Goal: Task Accomplishment & Management: Manage account settings

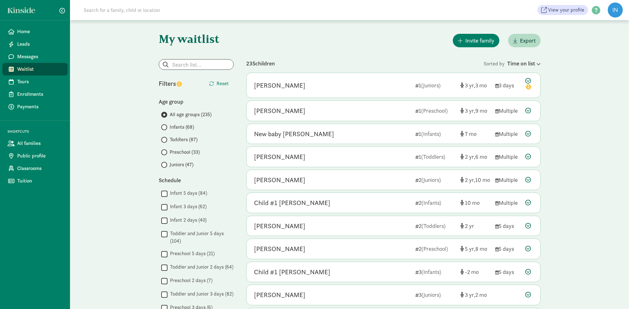
click at [164, 127] on input "Infants (68)" at bounding box center [163, 127] width 4 height 4
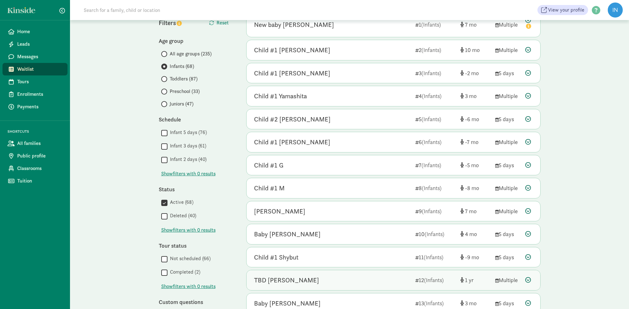
scroll to position [60, 0]
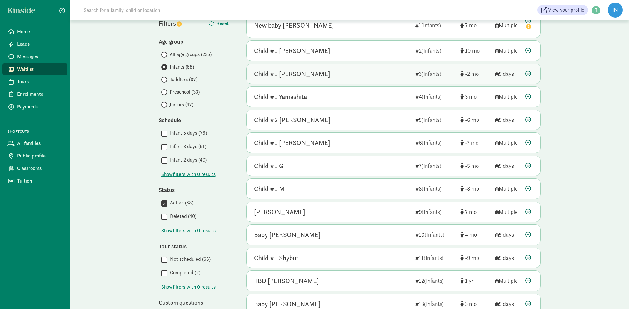
click at [528, 73] on icon at bounding box center [529, 74] width 6 height 6
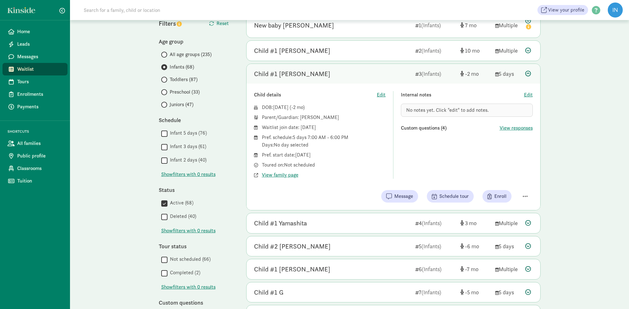
click at [530, 72] on icon at bounding box center [529, 74] width 6 height 6
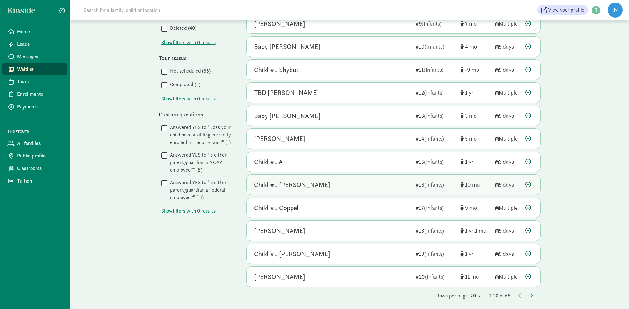
scroll to position [248, 0]
click at [533, 292] on div "Rows per page 20 1-20 of 68" at bounding box center [393, 296] width 294 height 8
click at [531, 293] on icon at bounding box center [531, 295] width 3 height 5
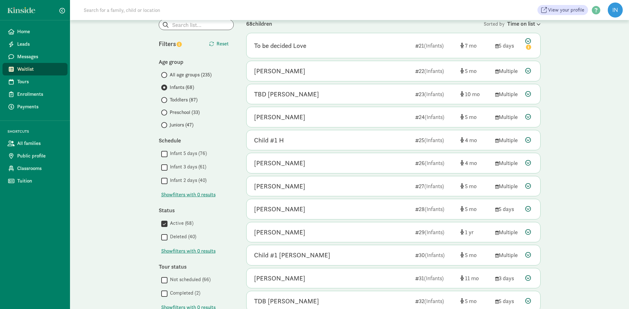
scroll to position [40, 0]
click at [530, 138] on icon at bounding box center [529, 139] width 6 height 6
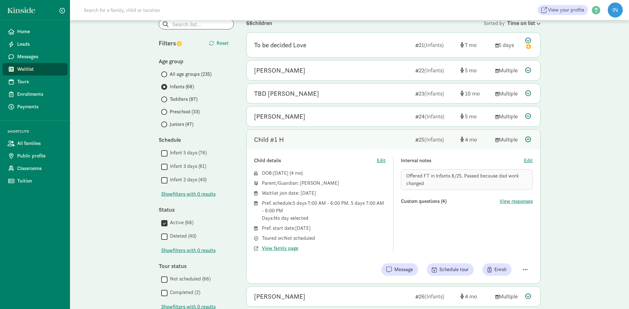
click at [526, 138] on icon at bounding box center [529, 139] width 6 height 6
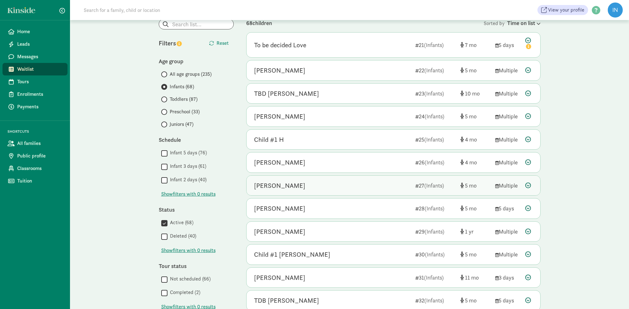
click at [530, 183] on icon at bounding box center [529, 185] width 6 height 6
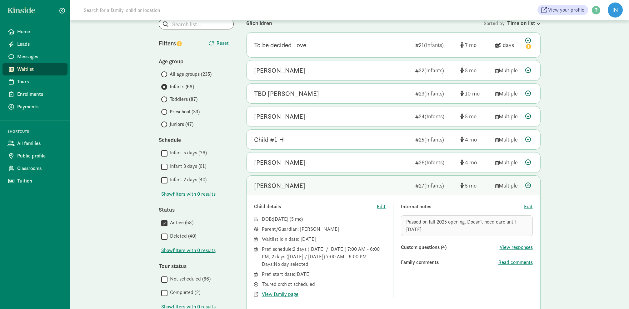
click at [528, 184] on icon at bounding box center [529, 185] width 6 height 6
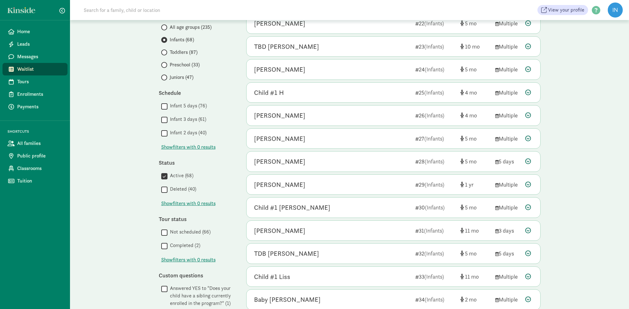
scroll to position [89, 0]
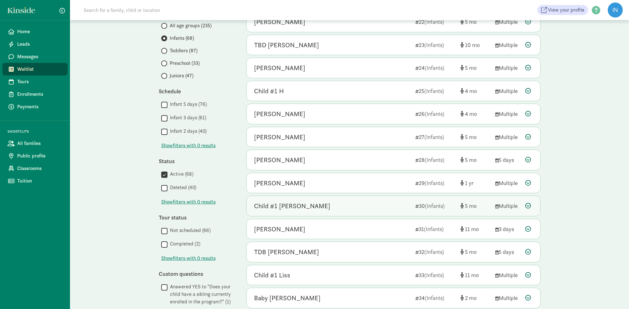
click at [530, 203] on icon at bounding box center [529, 206] width 6 height 6
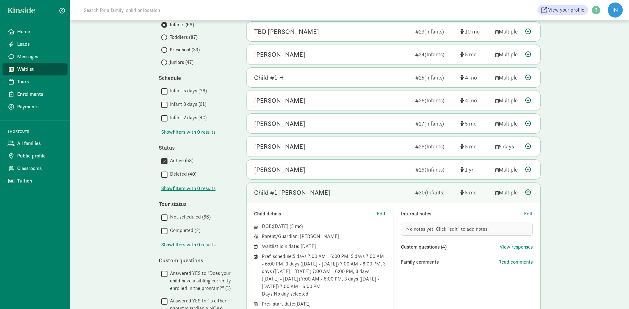
scroll to position [128, 0]
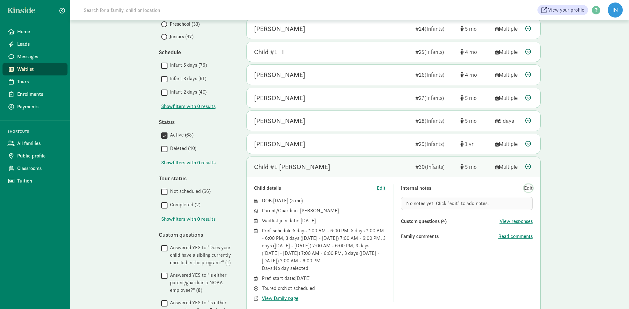
click at [529, 186] on span "Edit" at bounding box center [528, 188] width 9 height 8
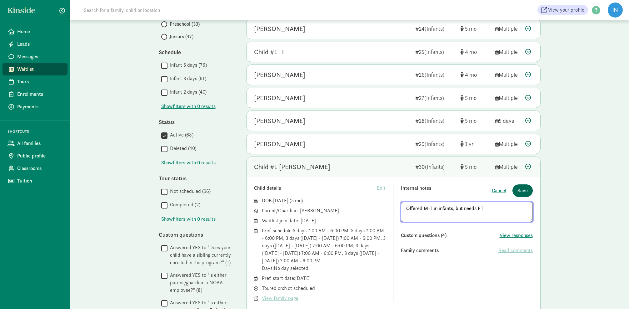
type textarea "Offered M-T in infants, but needs FT"
click at [525, 190] on span "Save" at bounding box center [523, 191] width 10 height 8
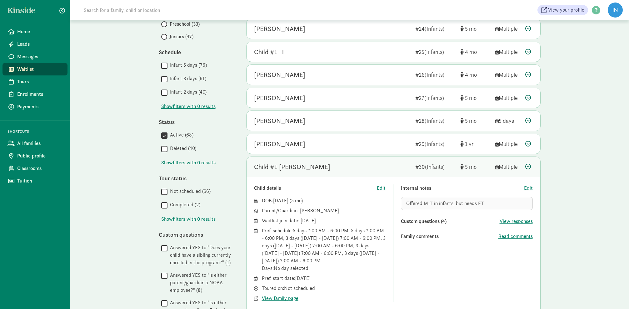
click at [528, 166] on icon at bounding box center [529, 166] width 6 height 6
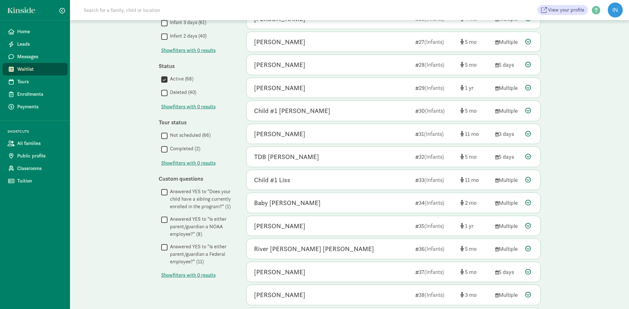
scroll to position [185, 0]
click at [529, 153] on icon at bounding box center [529, 156] width 6 height 6
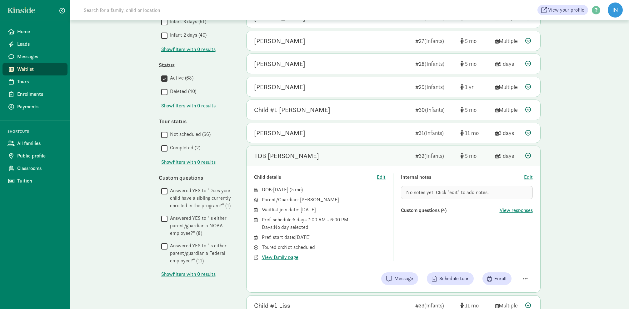
click at [528, 153] on icon at bounding box center [529, 156] width 6 height 6
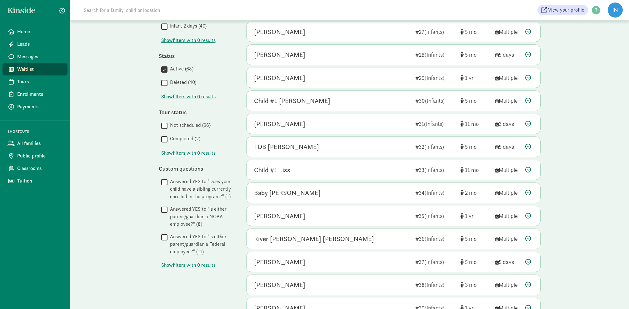
scroll to position [203, 0]
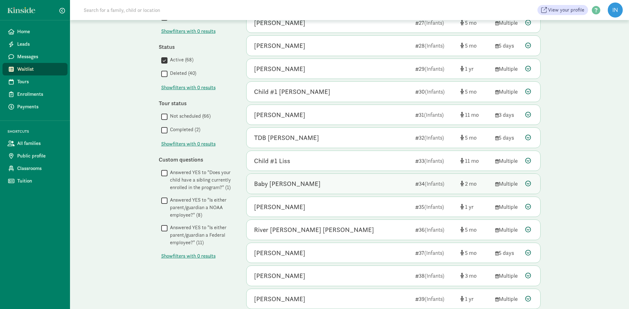
click at [529, 181] on icon at bounding box center [529, 183] width 6 height 6
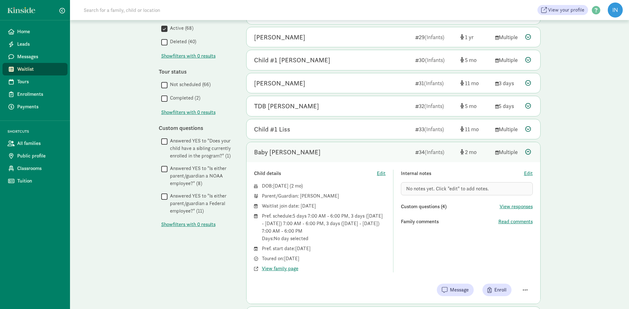
scroll to position [236, 0]
click at [510, 218] on span "Read comments" at bounding box center [516, 220] width 34 height 8
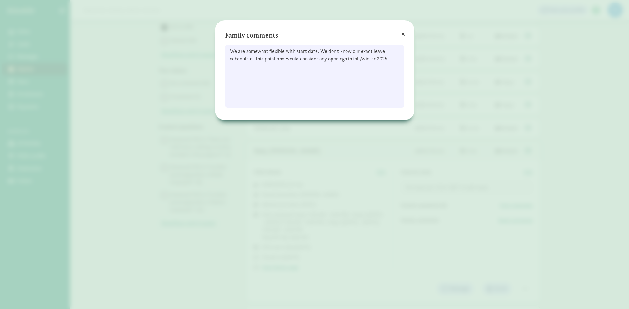
click at [403, 34] on span at bounding box center [403, 34] width 4 height 5
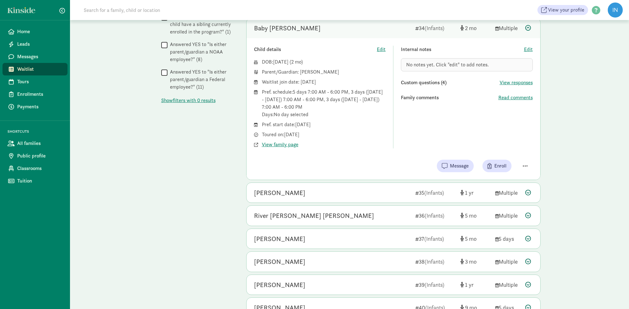
scroll to position [358, 0]
click at [529, 213] on icon at bounding box center [529, 215] width 6 height 6
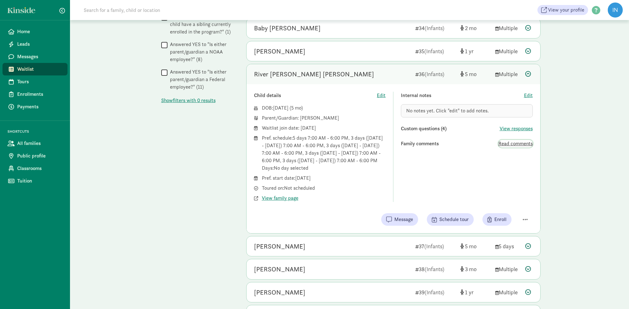
click at [513, 142] on span "Read comments" at bounding box center [516, 144] width 34 height 8
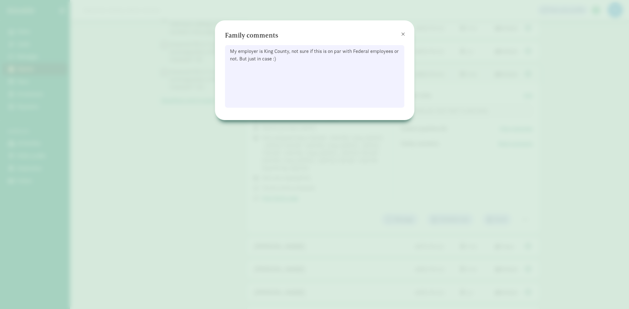
click at [404, 34] on span at bounding box center [403, 34] width 4 height 5
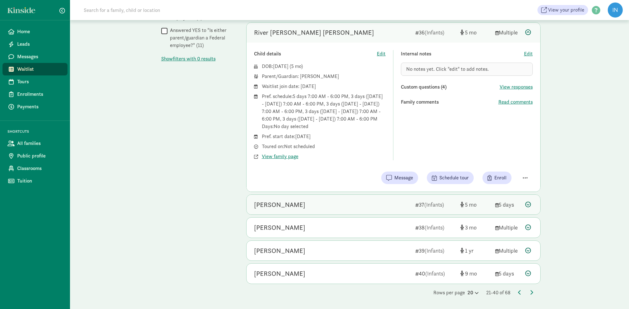
scroll to position [404, 0]
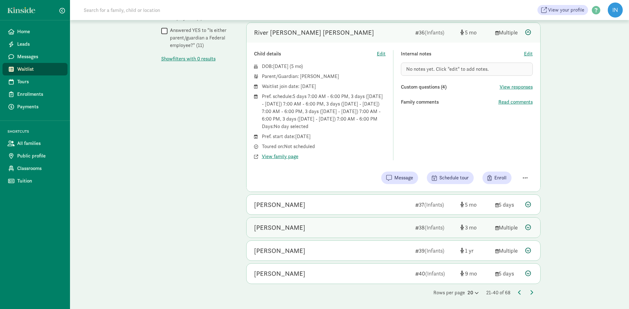
click at [529, 227] on icon at bounding box center [529, 227] width 6 height 6
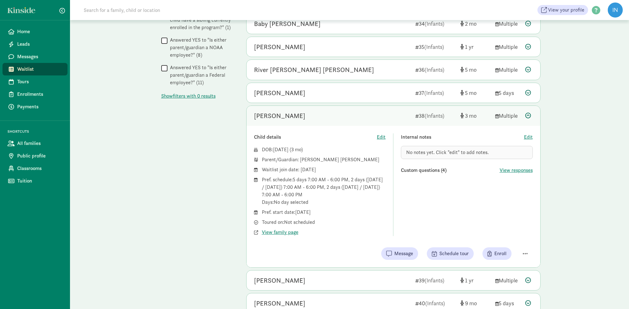
drag, startPoint x: 311, startPoint y: 156, endPoint x: 337, endPoint y: 155, distance: 26.3
click at [337, 156] on div "Parent/Guardian: Sara Ravi-Johnson" at bounding box center [324, 160] width 124 height 8
copy div "Ravi-Johnson"
click at [278, 228] on span "View family page" at bounding box center [280, 232] width 37 height 8
click at [531, 134] on span "Edit" at bounding box center [528, 137] width 9 height 8
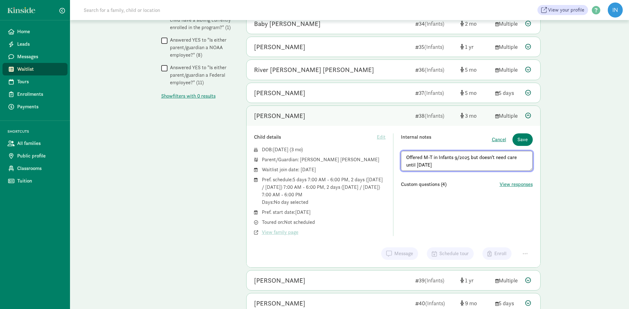
click at [408, 162] on textarea "Offered M-T in Infants 9/2025 but doesn't need care until january 2026" at bounding box center [467, 161] width 132 height 20
type textarea "Offered M-T in Infants 9/2025 but doesn't need care until January 2026"
click at [527, 139] on span "Save" at bounding box center [523, 140] width 10 height 8
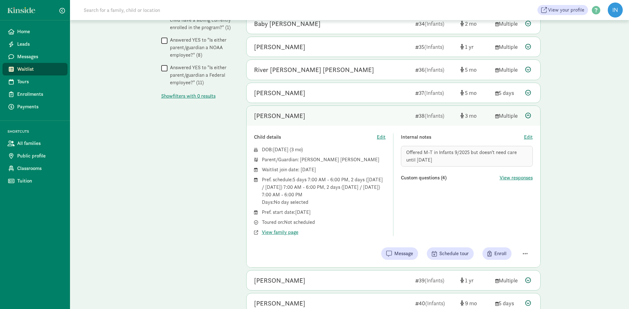
click at [527, 113] on icon at bounding box center [529, 116] width 6 height 6
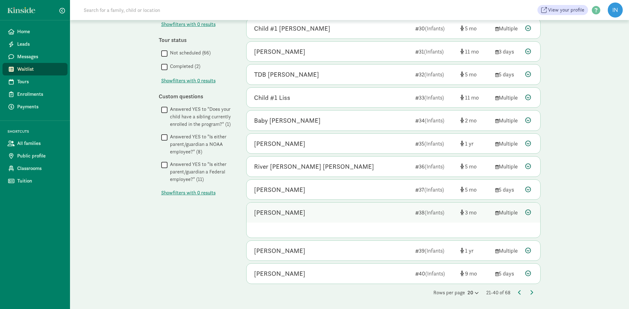
scroll to position [248, 0]
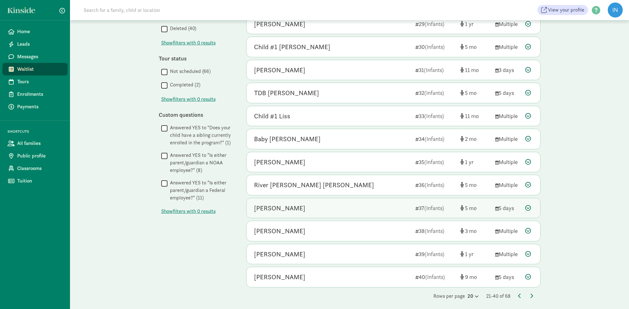
click at [528, 205] on icon at bounding box center [529, 208] width 6 height 6
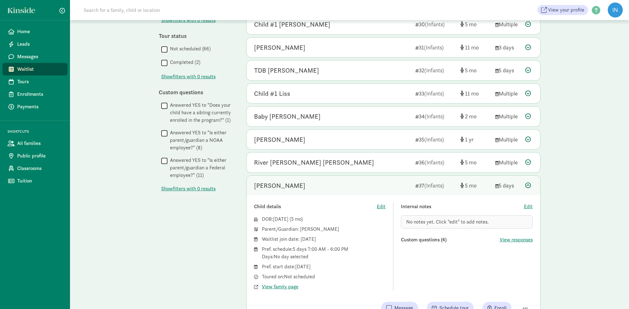
scroll to position [270, 0]
click at [528, 183] on icon at bounding box center [529, 185] width 6 height 6
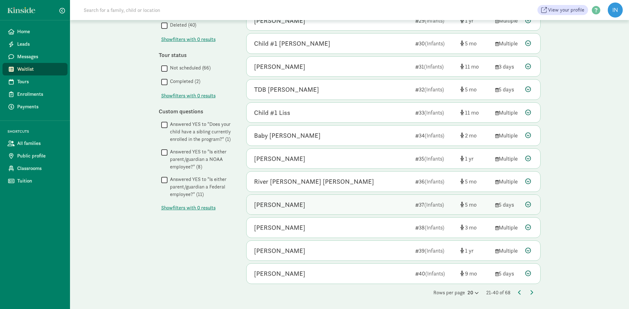
scroll to position [248, 0]
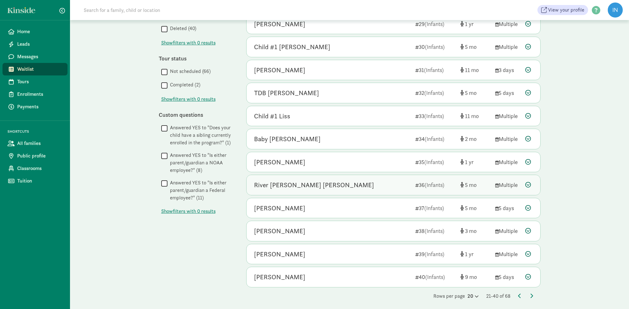
click at [529, 182] on icon at bounding box center [529, 185] width 6 height 6
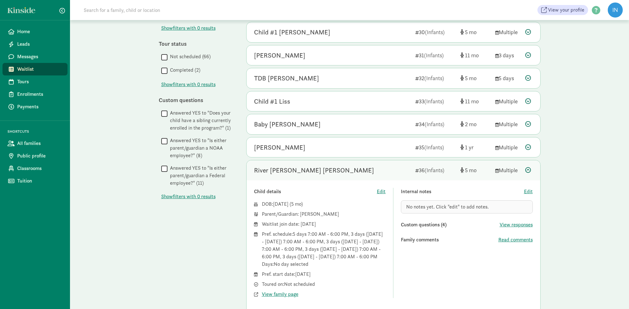
scroll to position [262, 0]
click at [504, 238] on span "Read comments" at bounding box center [516, 240] width 34 height 8
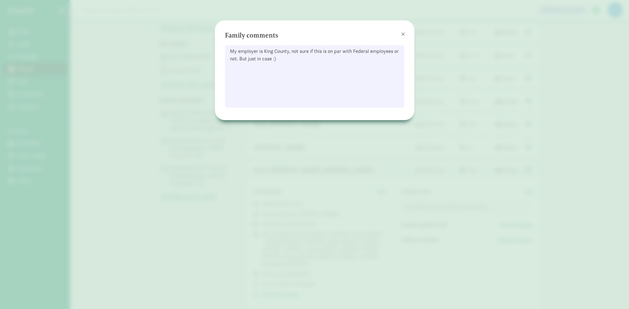
click at [403, 33] on span at bounding box center [403, 34] width 4 height 5
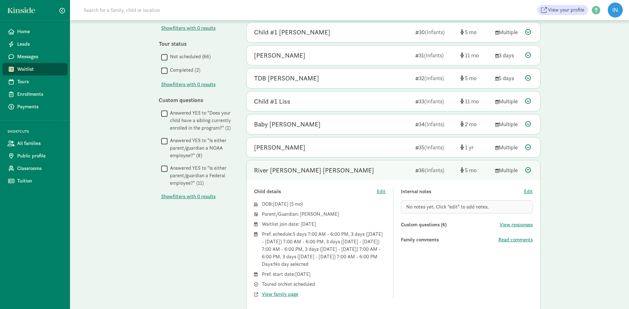
click at [530, 167] on icon at bounding box center [529, 170] width 6 height 6
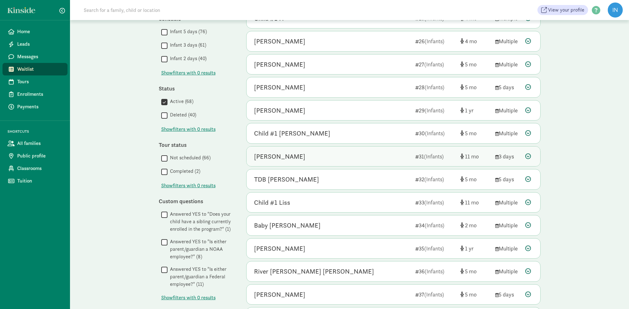
scroll to position [167, 0]
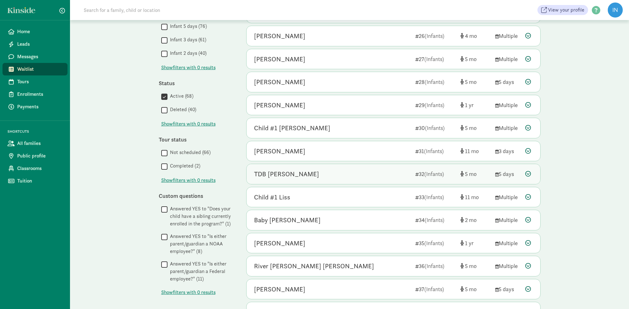
click at [530, 172] on icon at bounding box center [529, 174] width 6 height 6
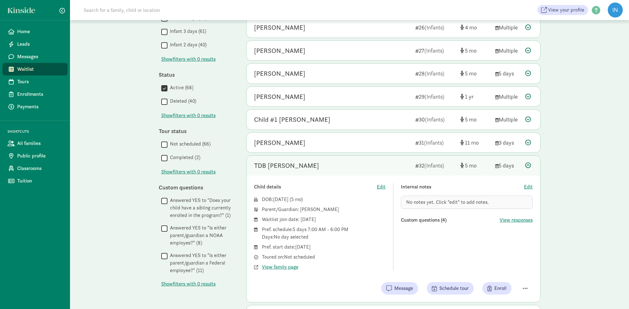
scroll to position [175, 0]
click at [294, 264] on span "View family page" at bounding box center [280, 267] width 37 height 8
click at [529, 162] on icon at bounding box center [529, 165] width 6 height 6
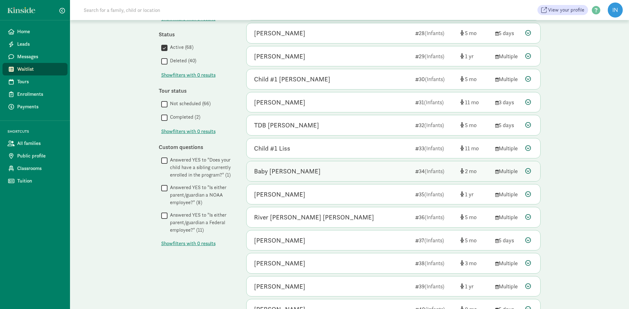
scroll to position [216, 0]
click at [529, 168] on icon at bounding box center [529, 171] width 6 height 6
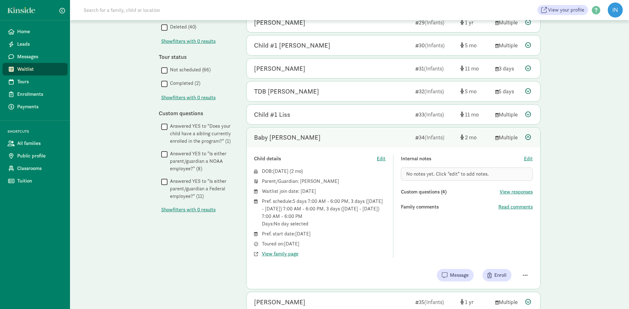
scroll to position [249, 0]
click at [520, 203] on span "Read comments" at bounding box center [516, 207] width 34 height 8
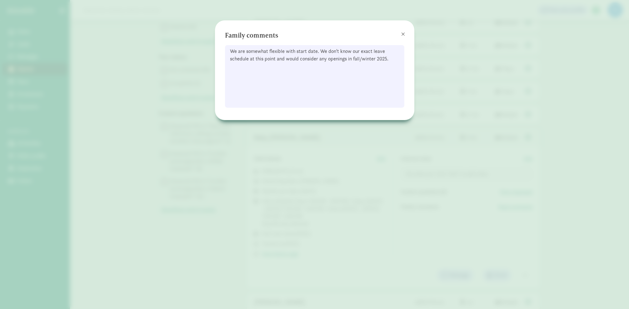
click at [402, 34] on span at bounding box center [403, 34] width 4 height 5
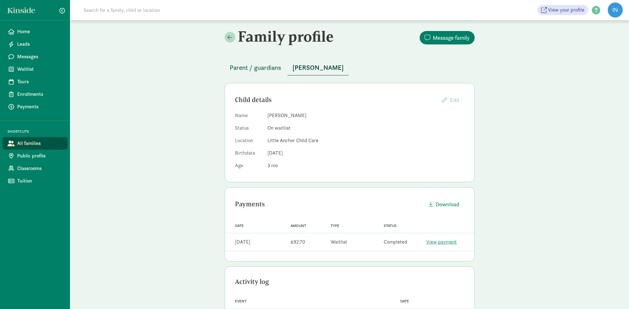
click at [256, 71] on span "Parent / guardians" at bounding box center [256, 68] width 52 height 10
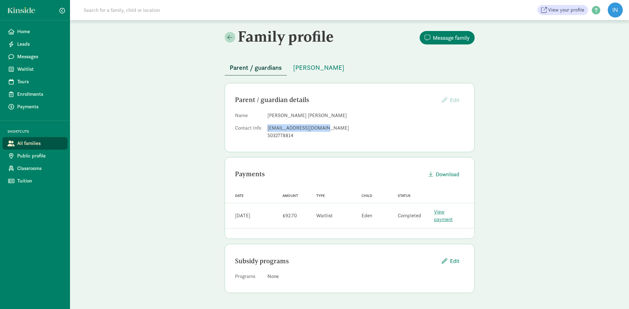
drag, startPoint x: 319, startPoint y: 127, endPoint x: 268, endPoint y: 128, distance: 51.0
click at [268, 128] on div "sararavijohn@gmail.com" at bounding box center [366, 128] width 197 height 8
copy div "sararavijohn@gmail.com"
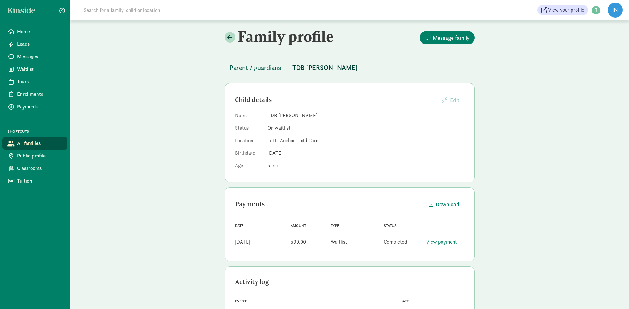
click at [273, 70] on span "Parent / guardians" at bounding box center [256, 68] width 52 height 10
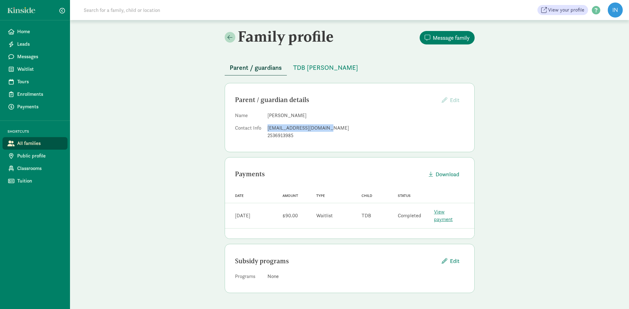
drag, startPoint x: 327, startPoint y: 128, endPoint x: 268, endPoint y: 128, distance: 59.1
click at [268, 128] on div "[EMAIL_ADDRESS][DOMAIN_NAME]" at bounding box center [366, 128] width 197 height 8
copy div "[EMAIL_ADDRESS][DOMAIN_NAME]"
click at [231, 39] on span at bounding box center [230, 37] width 5 height 6
